Goal: Contribute content

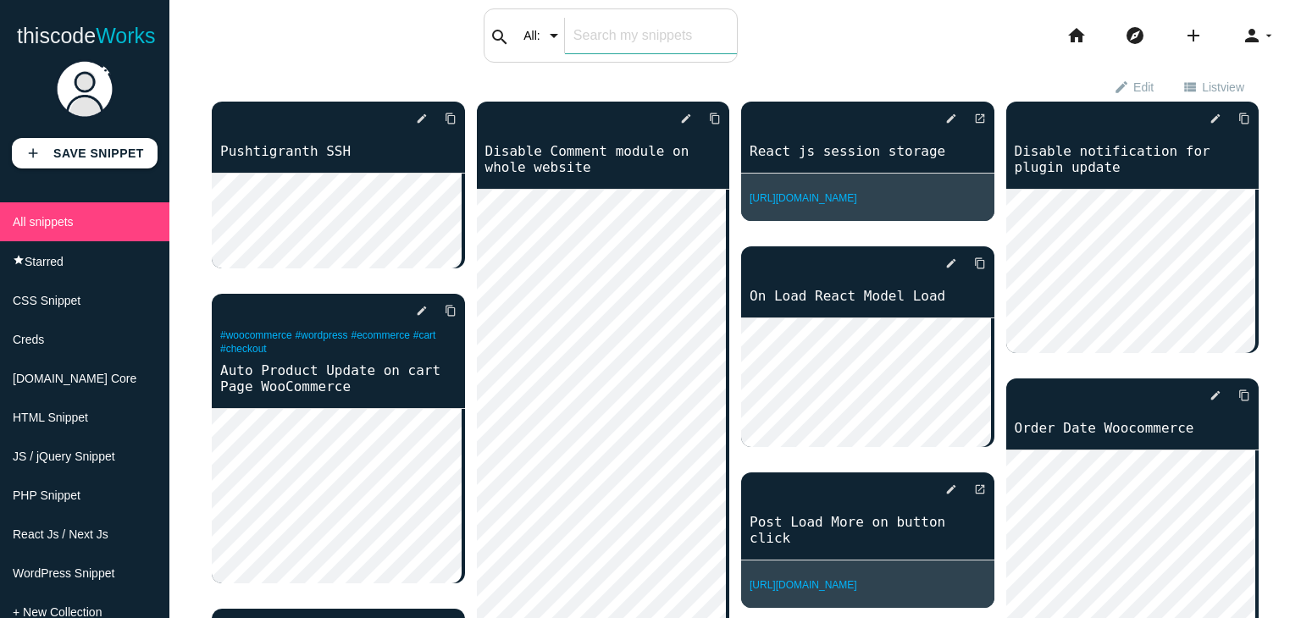
click at [596, 34] on input "text" at bounding box center [651, 36] width 172 height 36
click at [791, 45] on div "thiscodeworks search All: All: Code: Title: Tag: All: Code: Title: Tag: search …" at bounding box center [650, 35] width 1301 height 54
click at [647, 40] on input "text" at bounding box center [651, 36] width 172 height 36
click at [623, 31] on input "text" at bounding box center [651, 36] width 172 height 36
type input "admin"
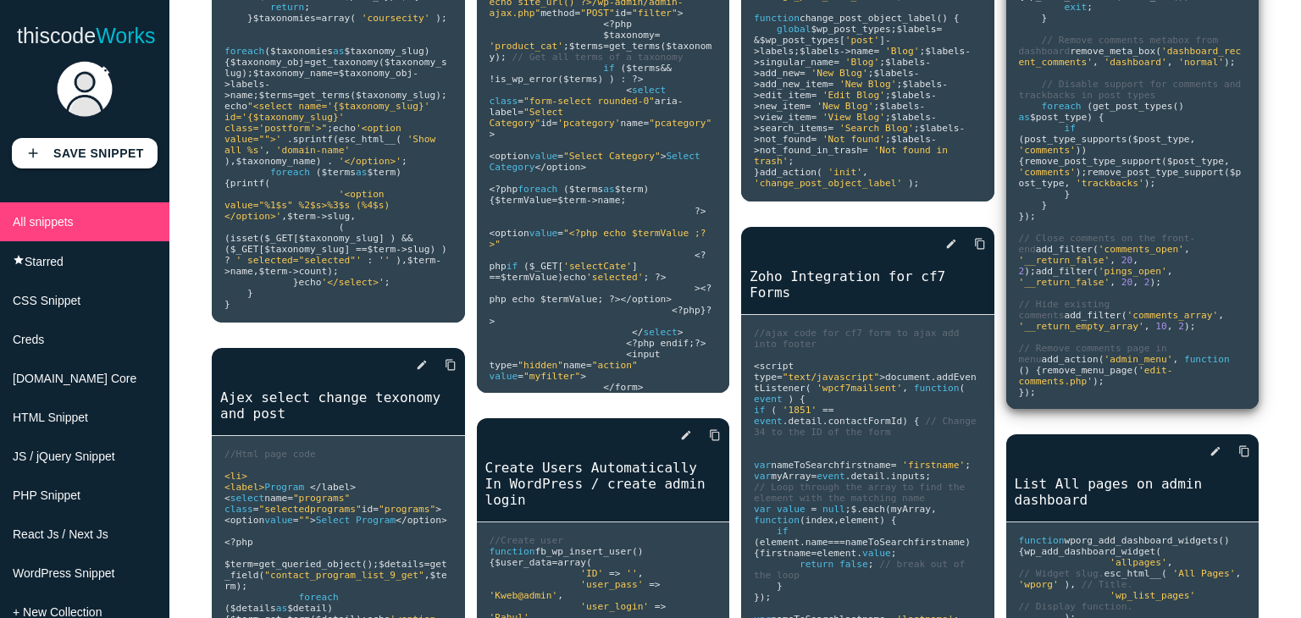
scroll to position [508, 0]
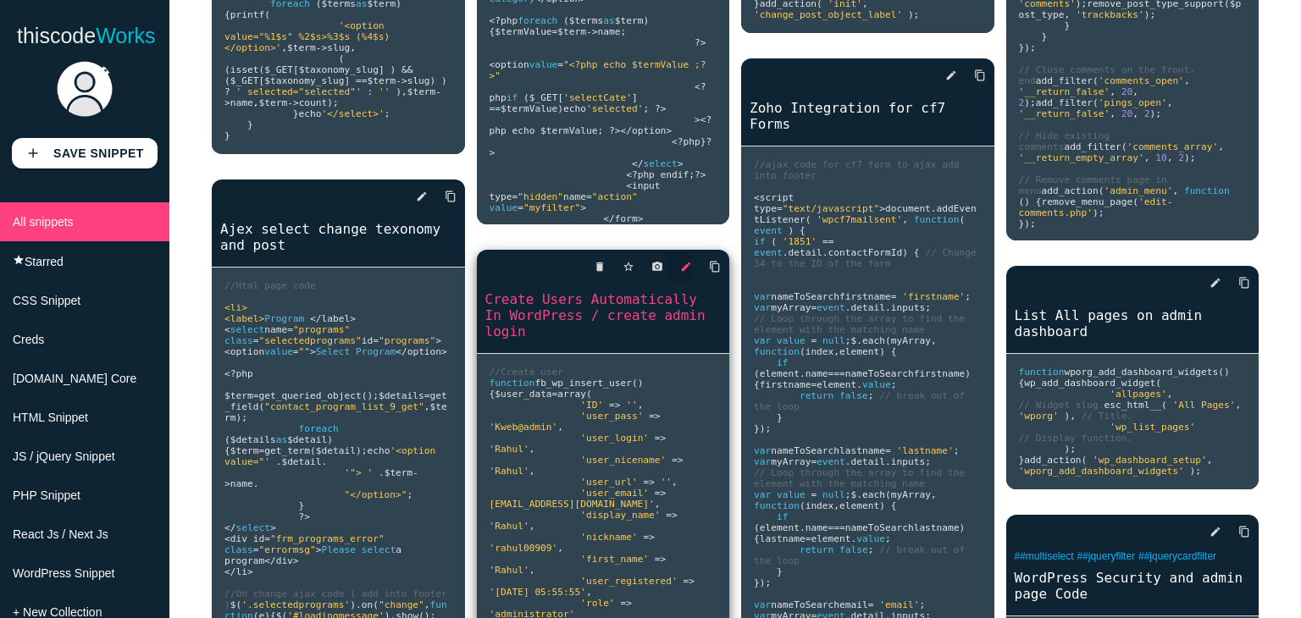
click at [680, 262] on icon "edit" at bounding box center [686, 267] width 12 height 30
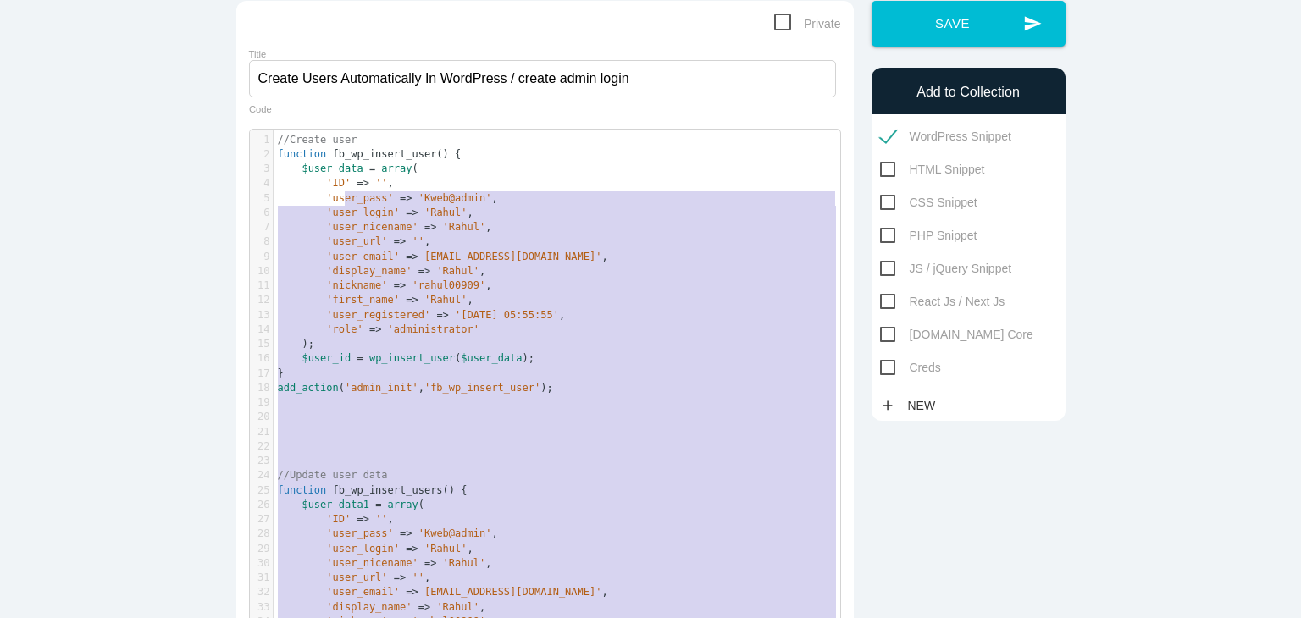
scroll to position [85, 0]
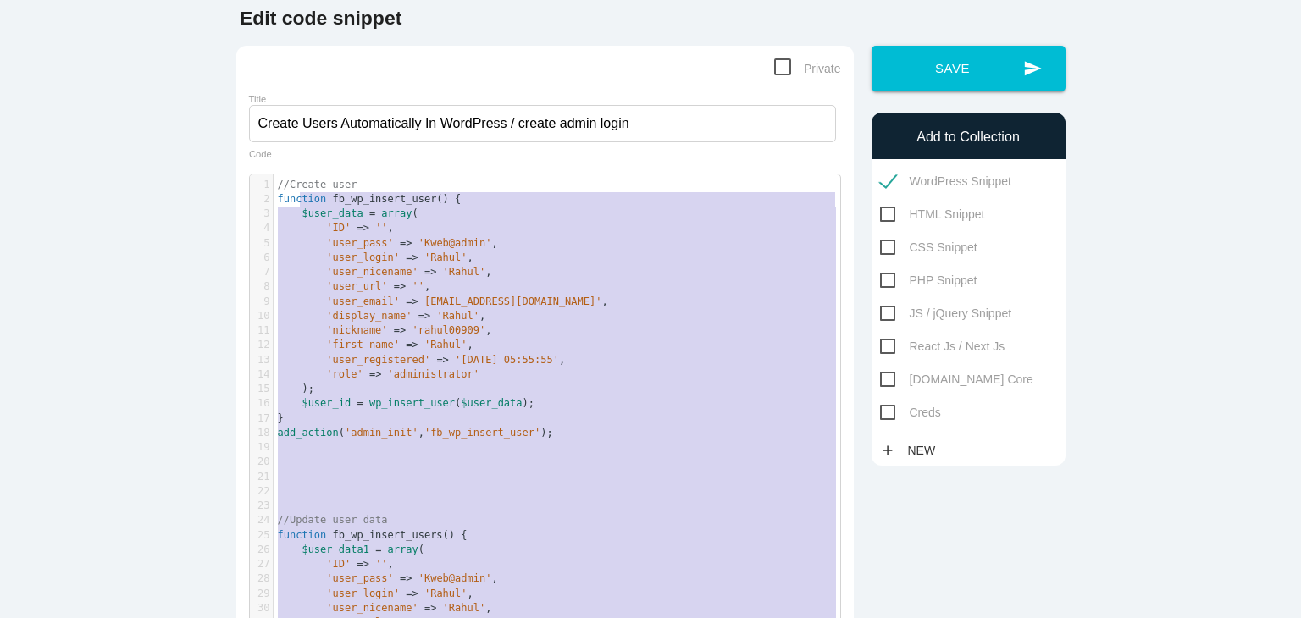
type textarea "//Create user function fb_wp_insert_user() { $user_data = array( 'ID' => '', 'u…"
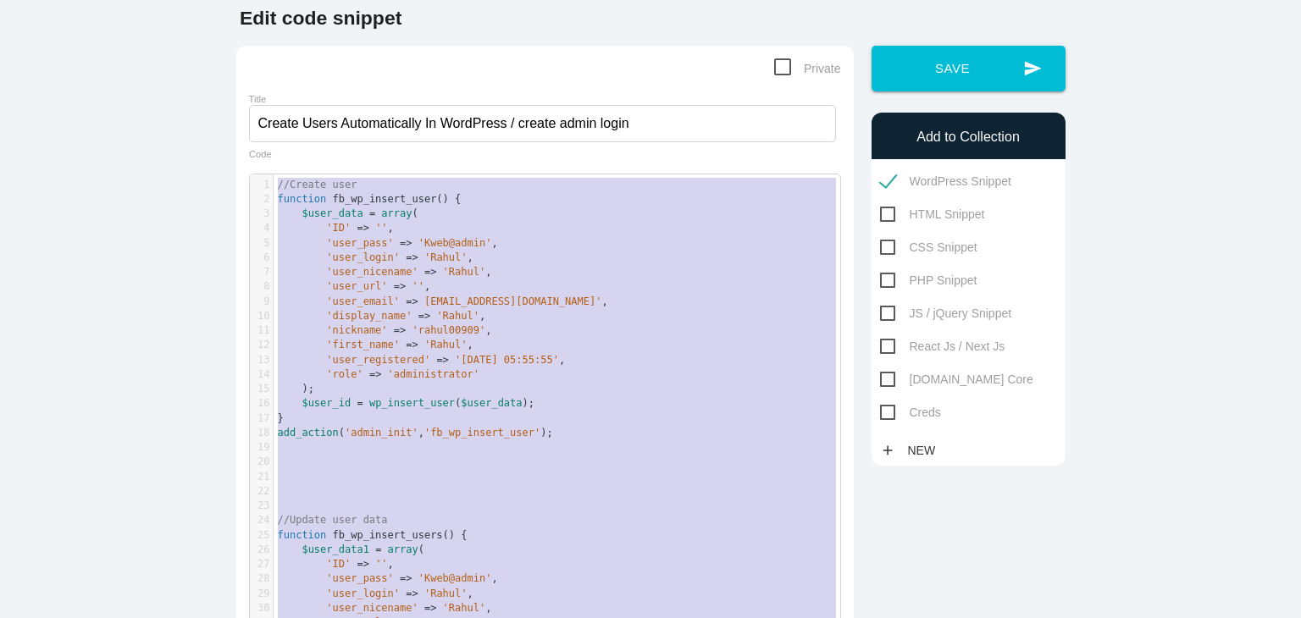
drag, startPoint x: 576, startPoint y: 434, endPoint x: 266, endPoint y: 180, distance: 400.4
click at [266, 180] on div "x 1 //Create user 2 function fb_wp_insert_user () { 3 $user_data = array ( 4 'I…" at bounding box center [558, 506] width 616 height 662
